Goal: Task Accomplishment & Management: Use online tool/utility

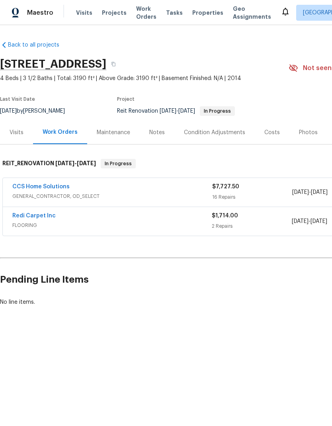
click at [29, 187] on link "CCS Home Solutions" at bounding box center [40, 187] width 57 height 6
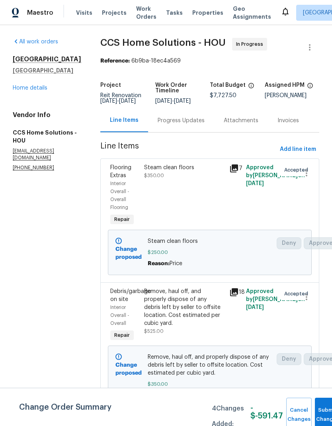
click at [26, 91] on link "Home details" at bounding box center [30, 88] width 35 height 6
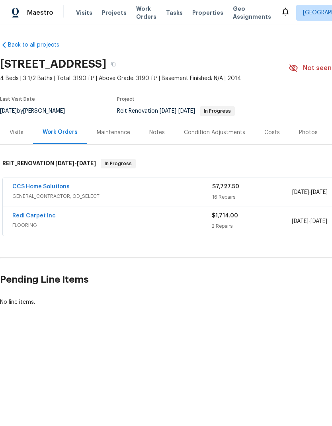
click at [27, 218] on link "Redi Carpet Inc" at bounding box center [33, 216] width 43 height 6
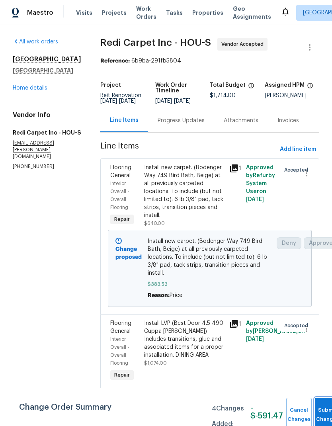
click at [319, 409] on button "Submit Changes" at bounding box center [327, 414] width 25 height 34
